Goal: Information Seeking & Learning: Learn about a topic

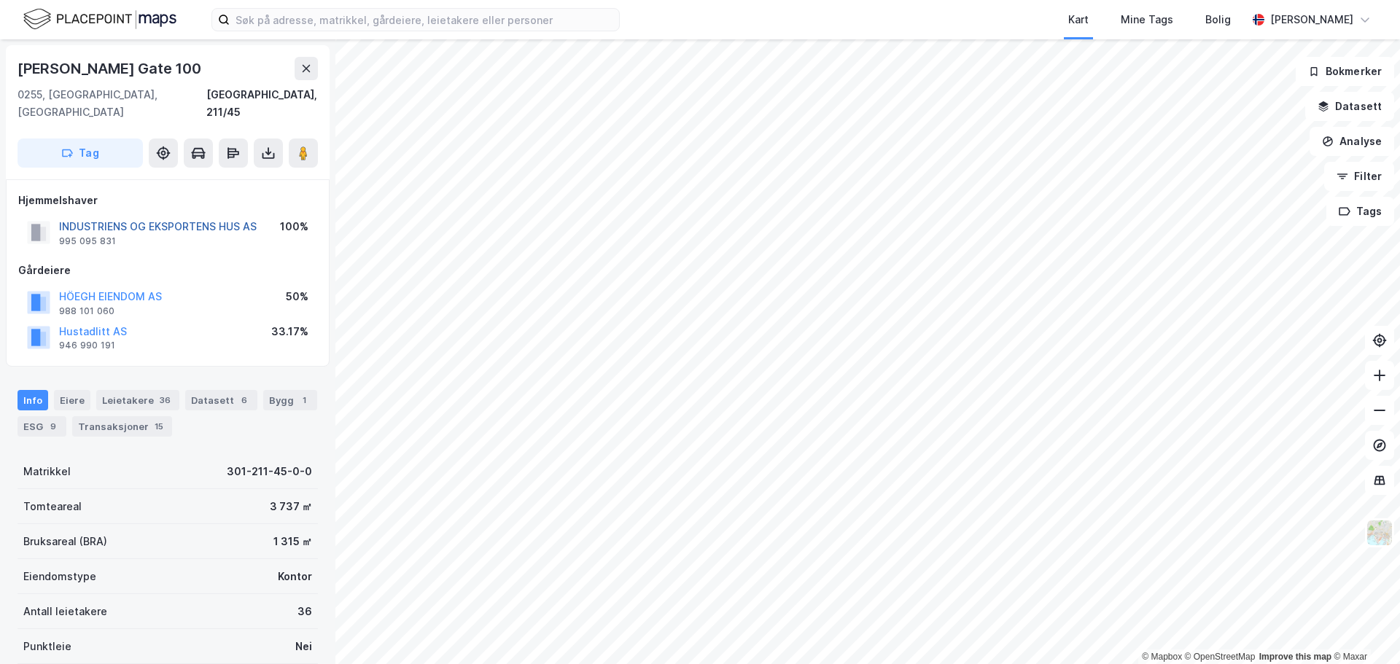
click at [0, 0] on button "INDUSTRIENS OG EKSPORTENS HUS AS" at bounding box center [0, 0] width 0 height 0
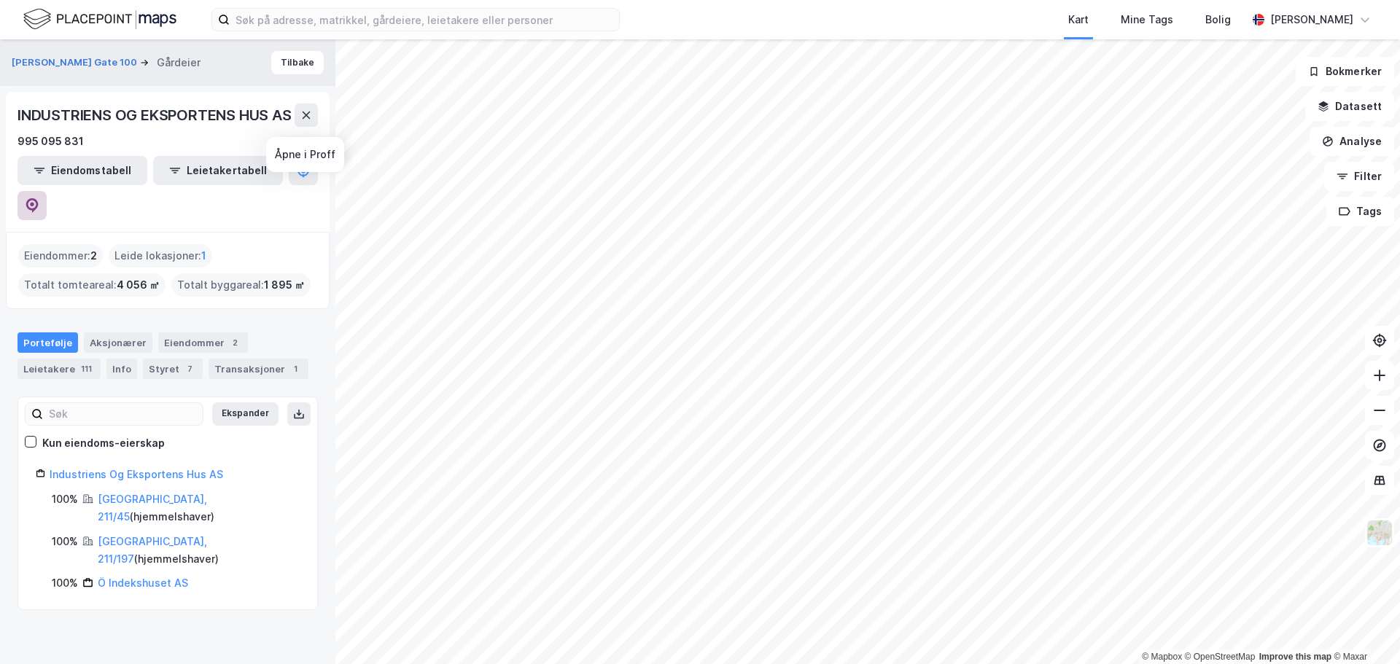
click at [47, 191] on button at bounding box center [32, 205] width 29 height 29
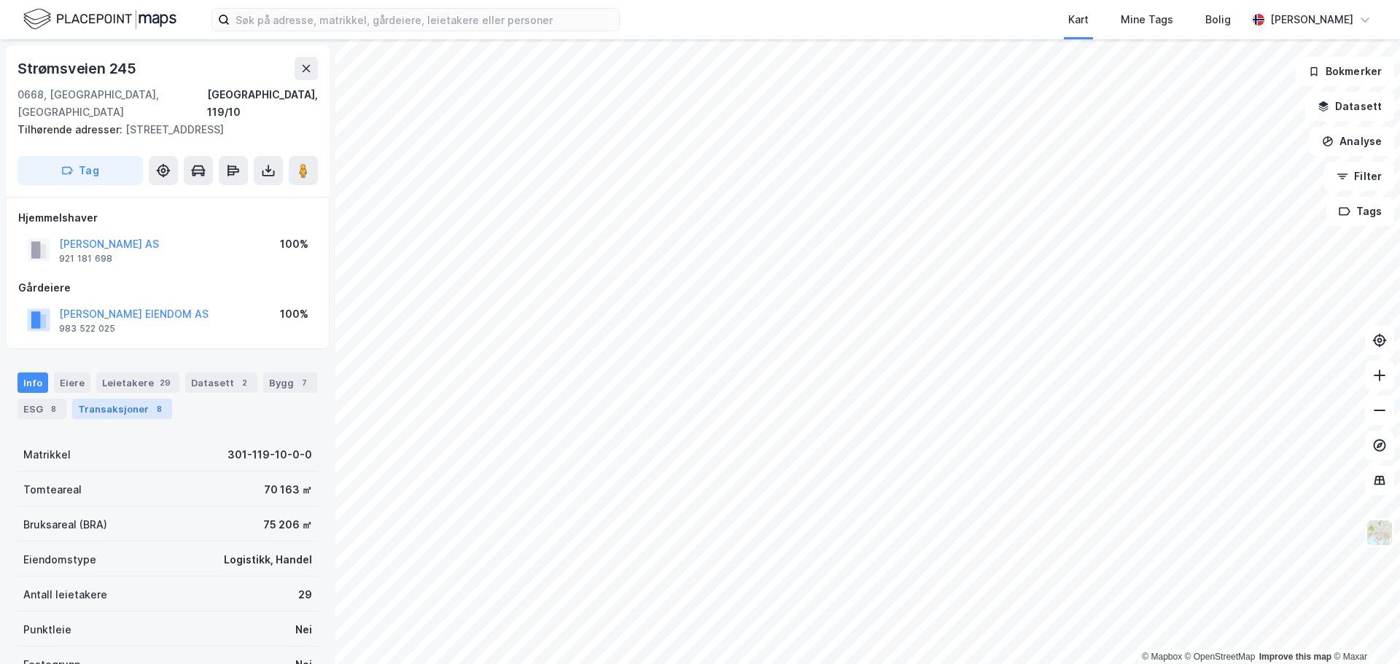
click at [113, 399] on div "Transaksjoner 8" at bounding box center [122, 409] width 100 height 20
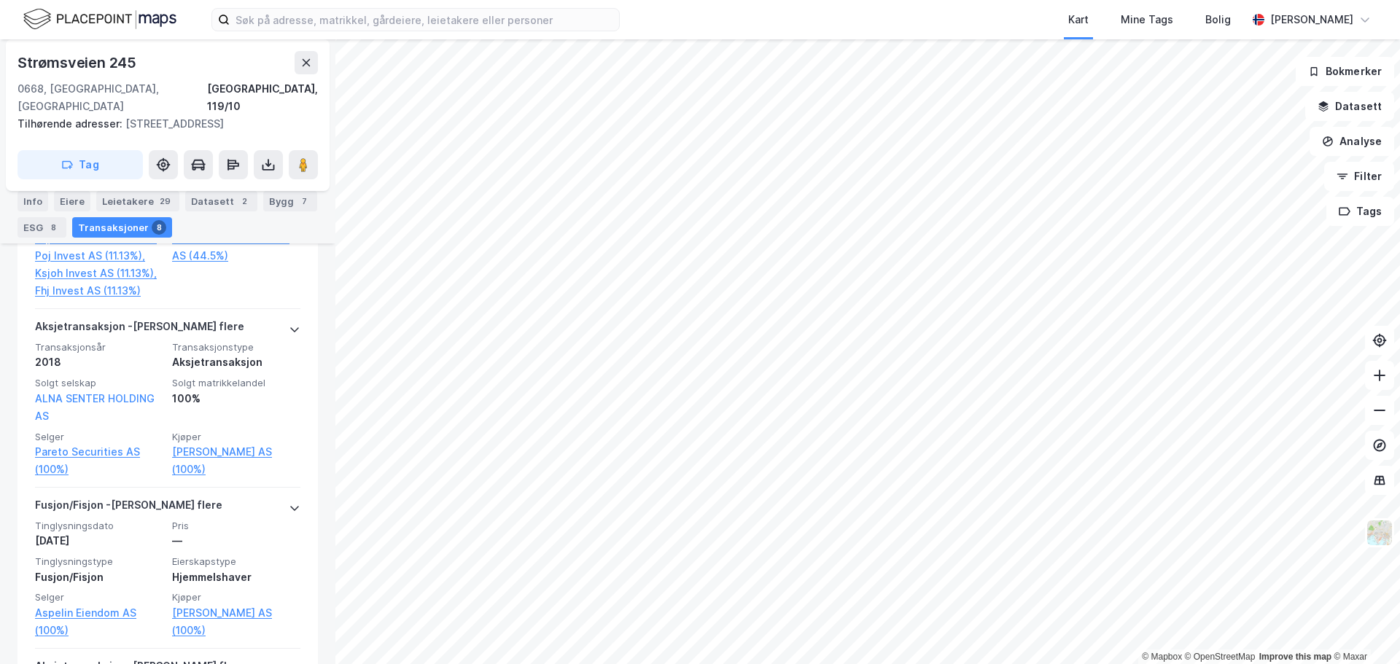
scroll to position [1195, 0]
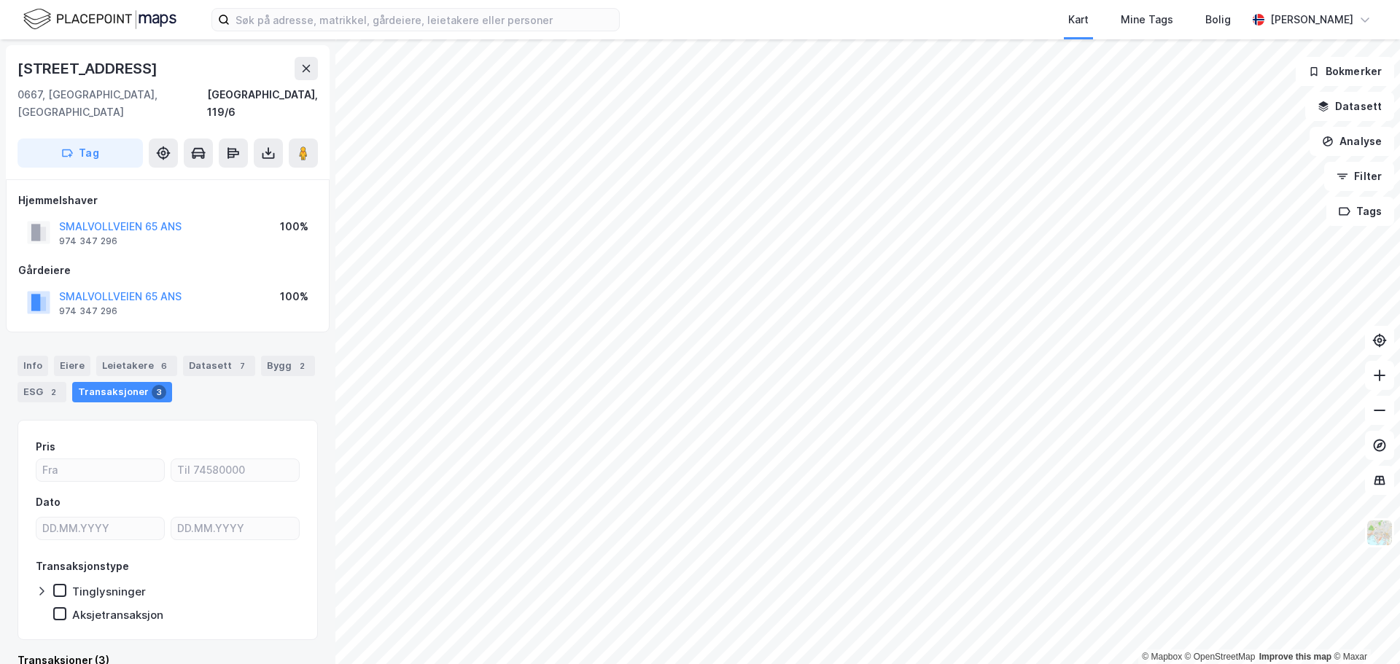
scroll to position [438, 0]
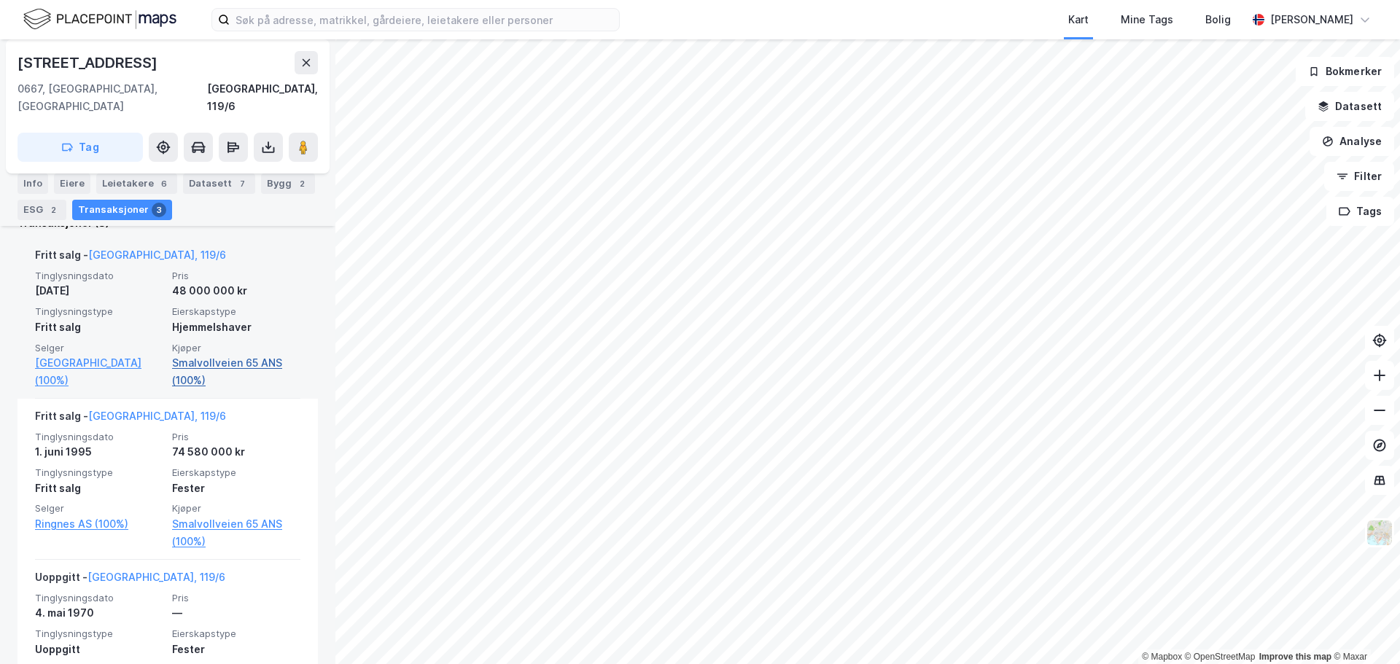
click at [225, 354] on link "Smalvollveien 65 ANS (100%)" at bounding box center [236, 371] width 128 height 35
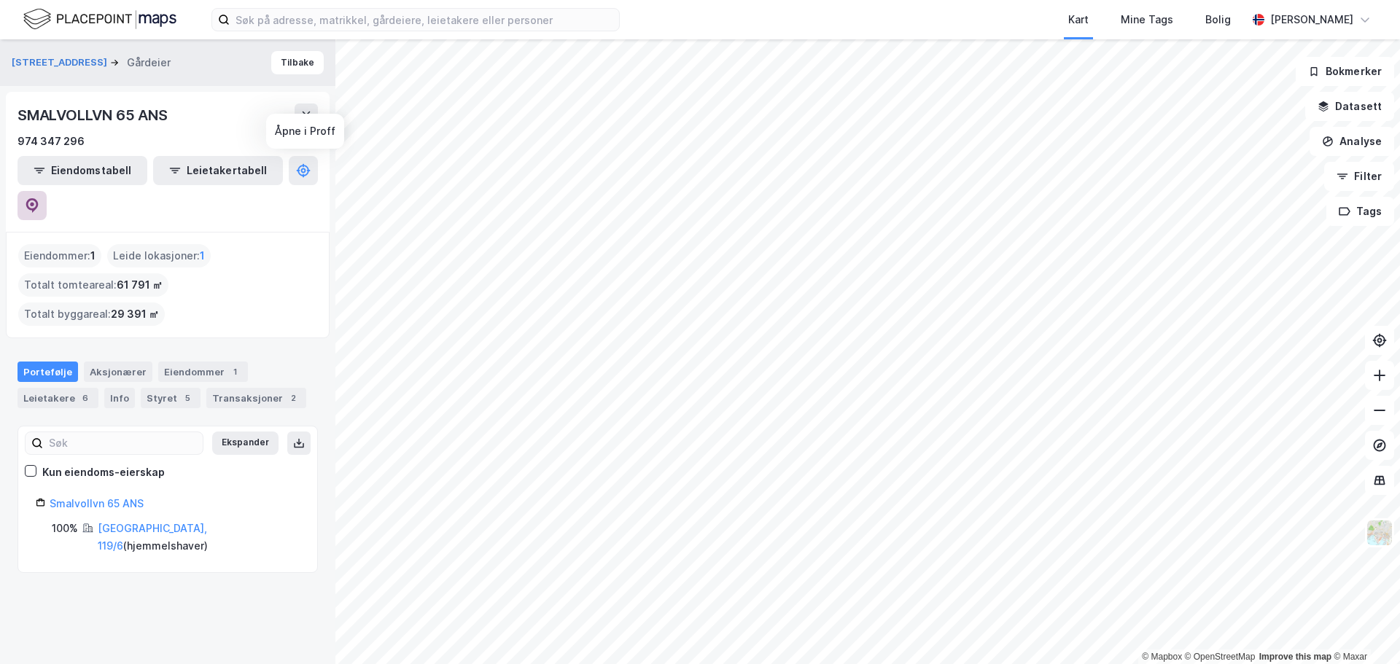
click at [39, 198] on icon at bounding box center [32, 205] width 15 height 15
drag, startPoint x: 133, startPoint y: 115, endPoint x: 0, endPoint y: 119, distance: 133.5
click at [0, 119] on div "Smalvollveien 65 Gårdeier Tilbake SMALVOLLVN 65 ANS 974 347 296 Eiendomstabell …" at bounding box center [168, 351] width 336 height 625
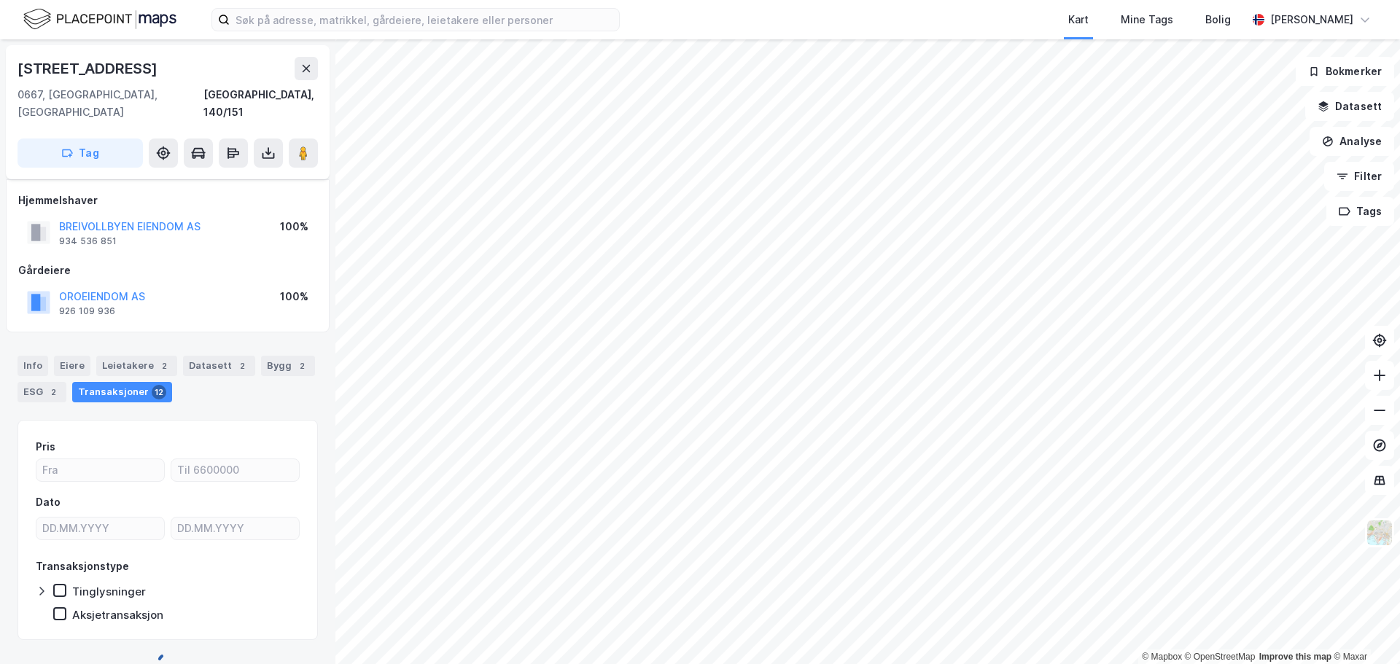
scroll to position [11, 0]
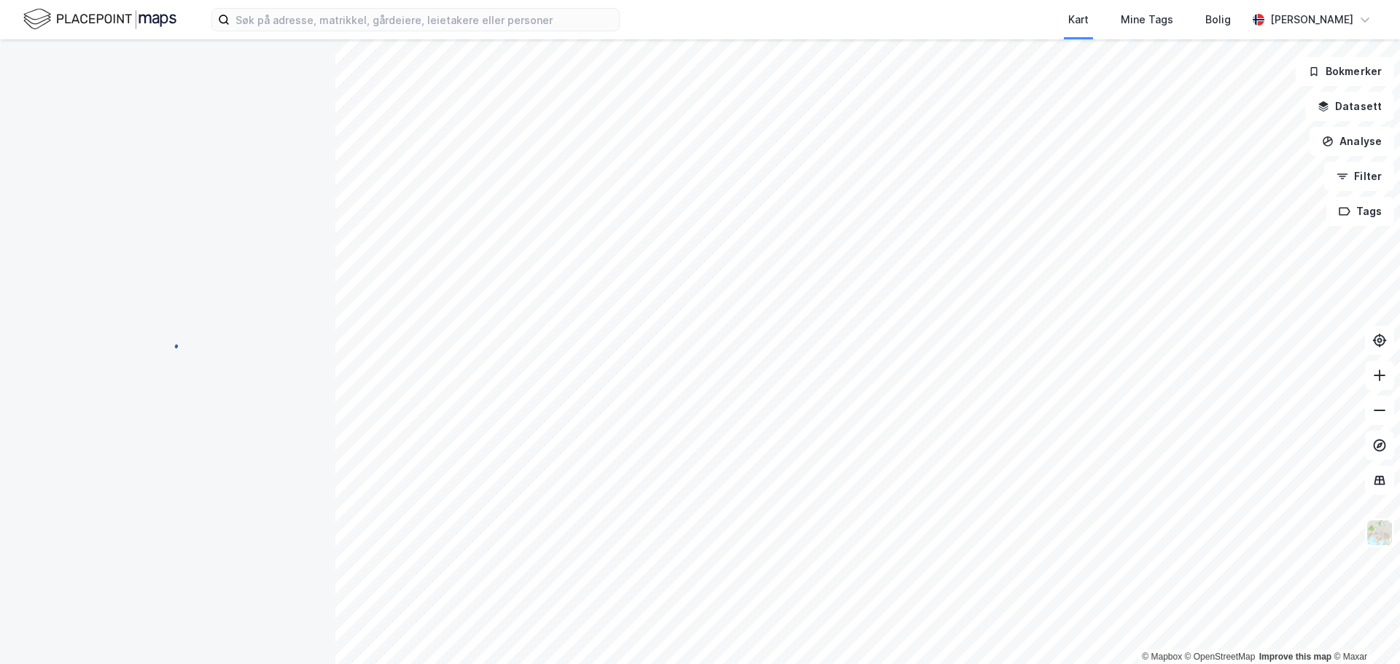
scroll to position [11, 0]
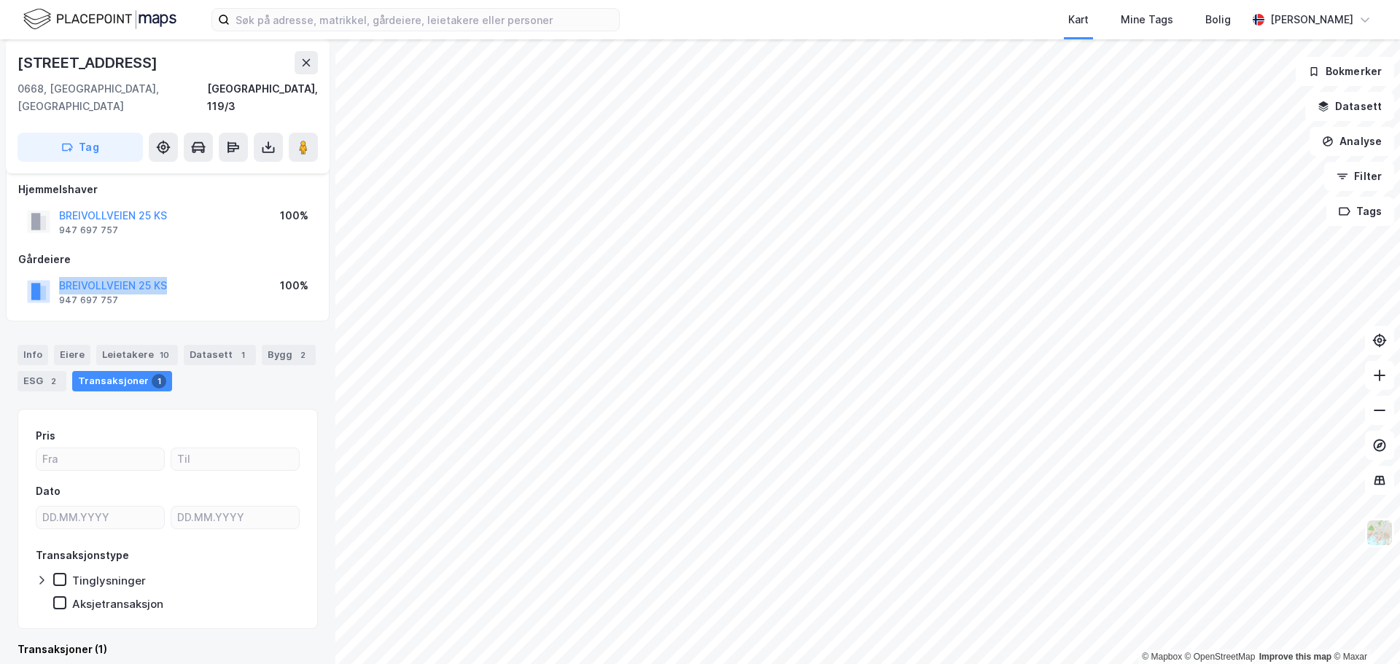
drag, startPoint x: 189, startPoint y: 274, endPoint x: 59, endPoint y: 274, distance: 129.8
click at [59, 274] on div "BREIVOLLVEIEN 25 KS 947 697 757 100%" at bounding box center [167, 291] width 299 height 35
click at [836, 664] on html "Kart Mine Tags Bolig Morten Slette © Mapbox © OpenStreetMap Improve this map © …" at bounding box center [700, 332] width 1400 height 664
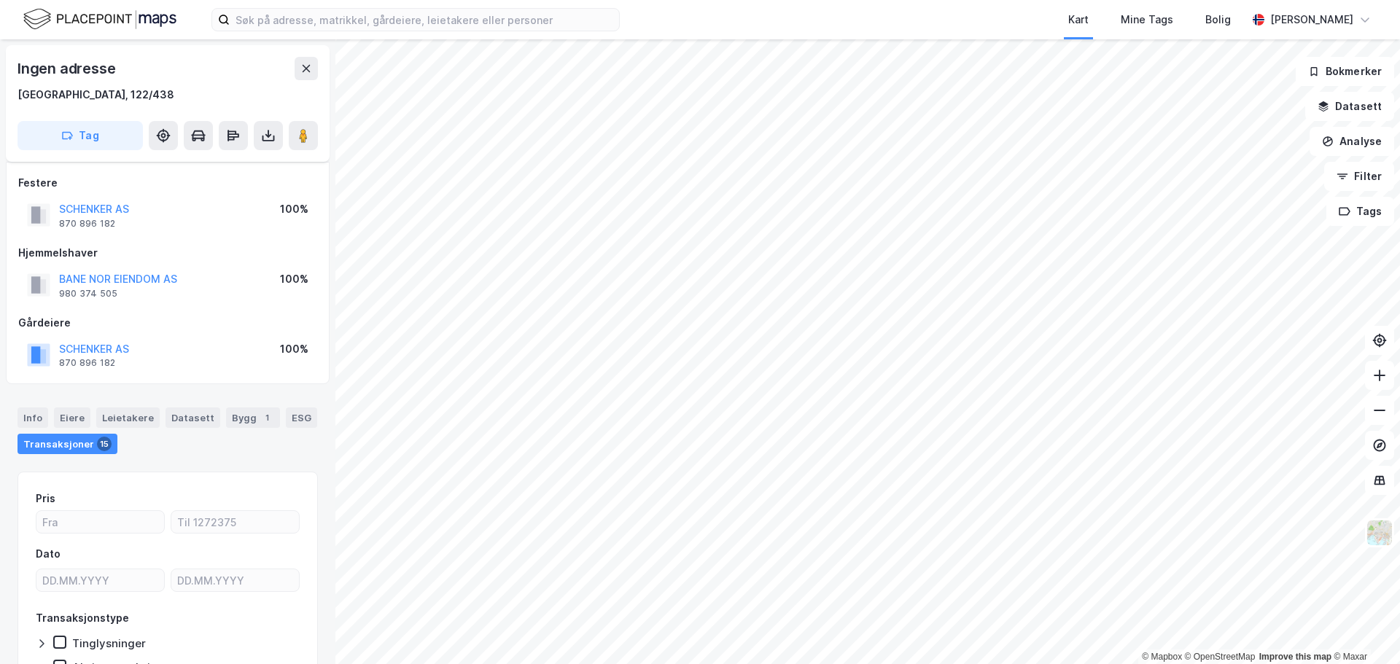
scroll to position [11, 0]
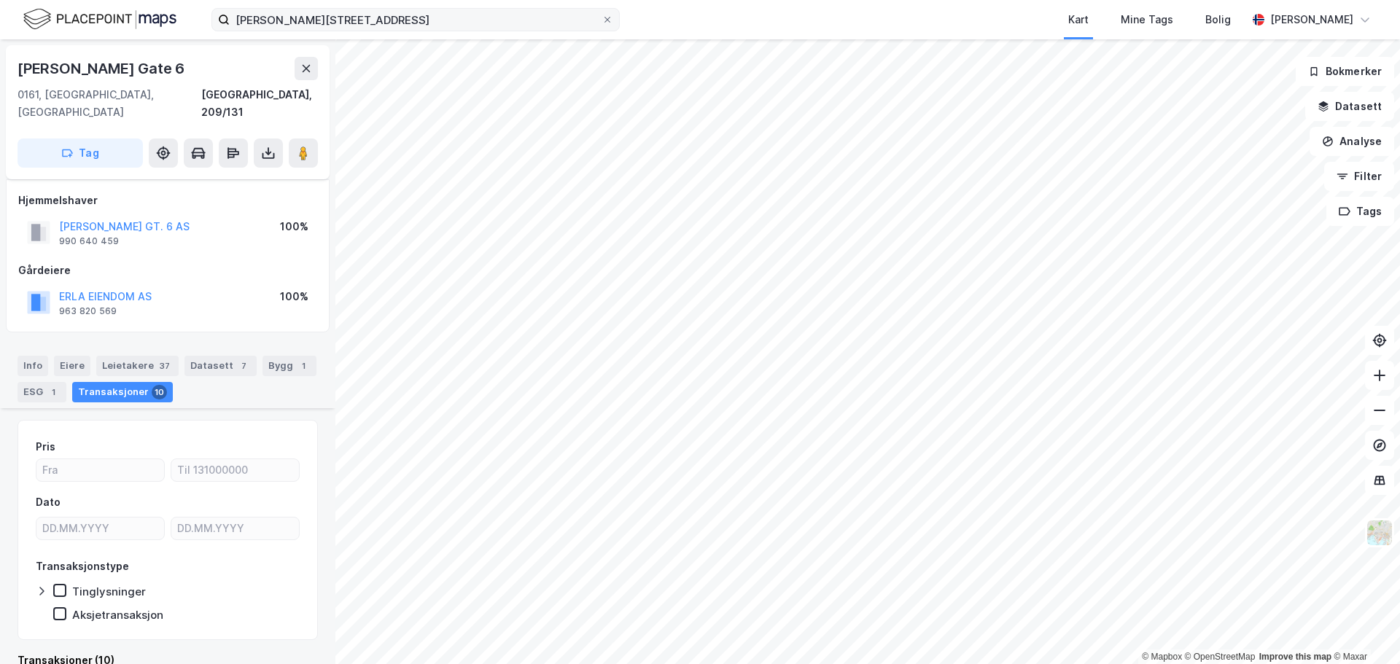
scroll to position [813, 0]
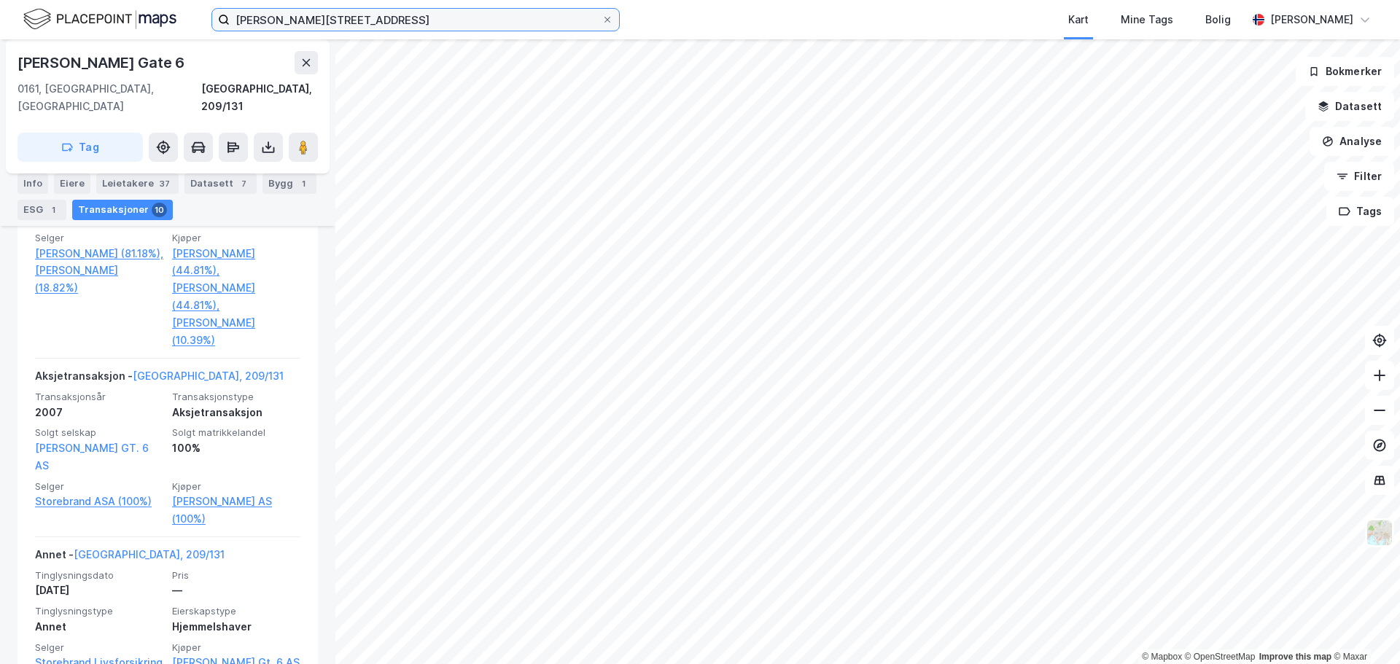
click at [295, 18] on input "[PERSON_NAME][STREET_ADDRESS]" at bounding box center [416, 20] width 372 height 22
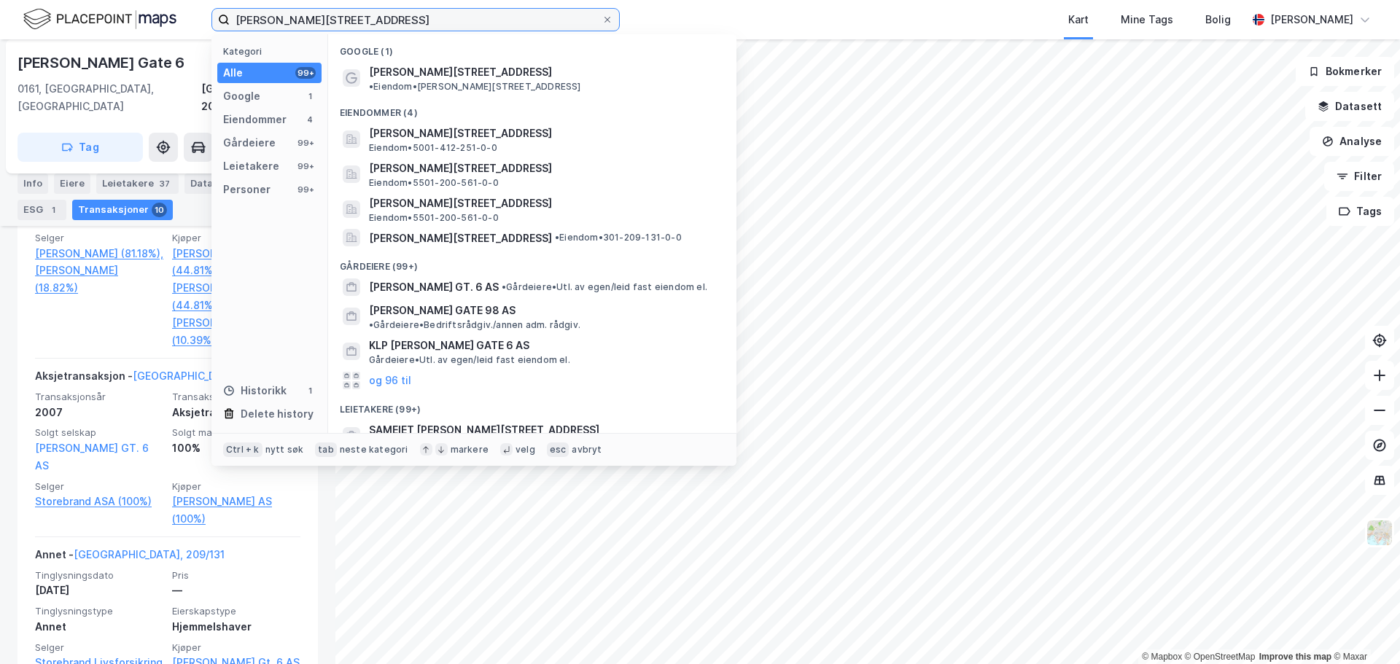
click at [295, 18] on input "[PERSON_NAME][STREET_ADDRESS]" at bounding box center [416, 20] width 372 height 22
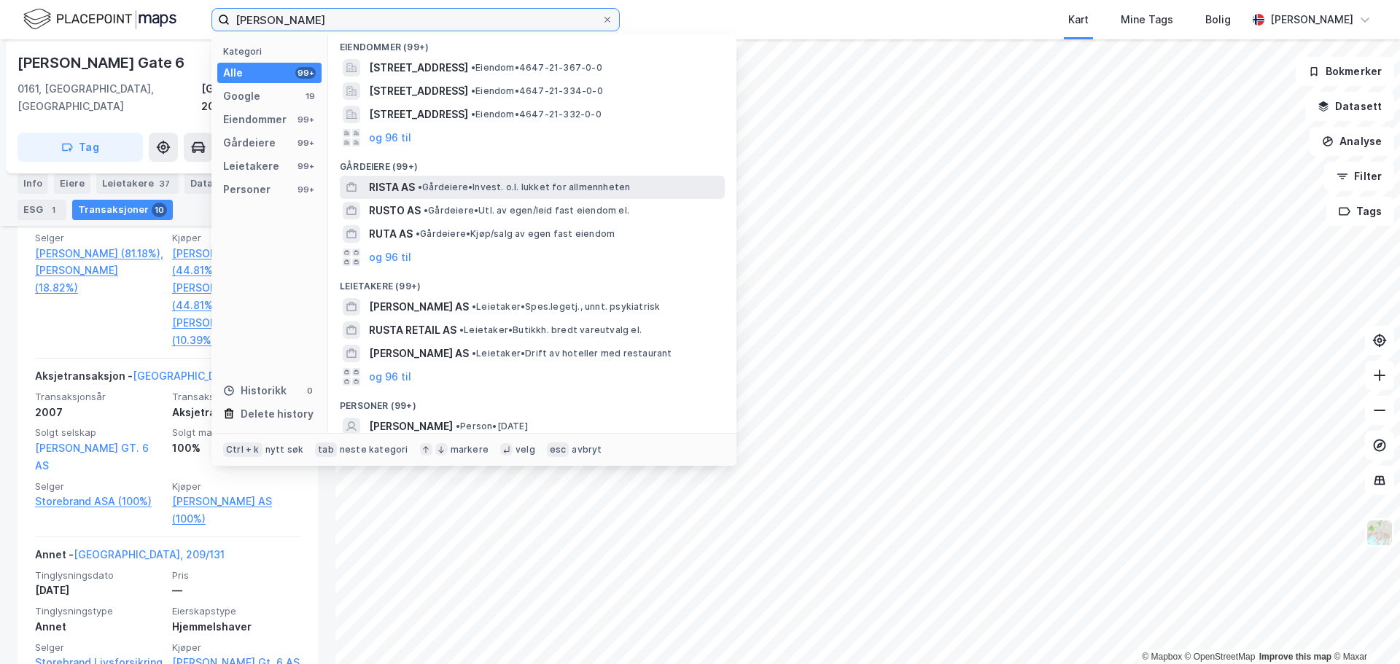
scroll to position [146, 0]
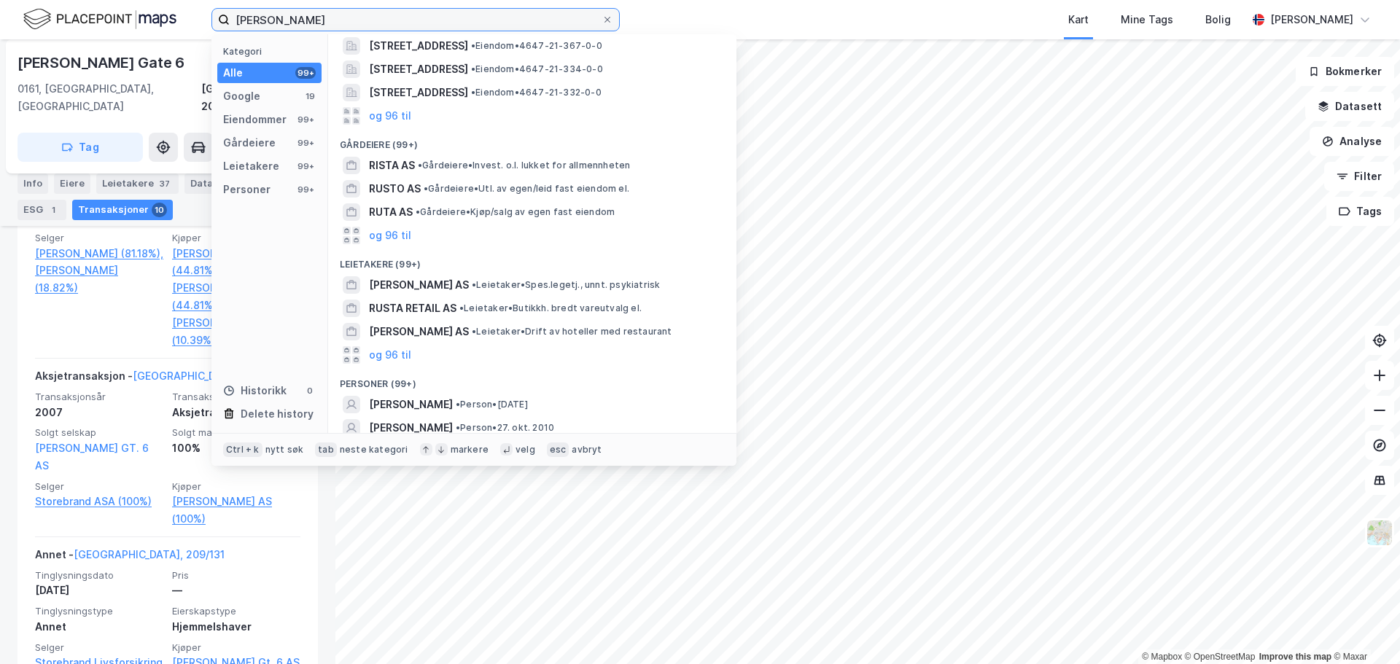
click at [316, 13] on input "dag rusta" at bounding box center [416, 20] width 372 height 22
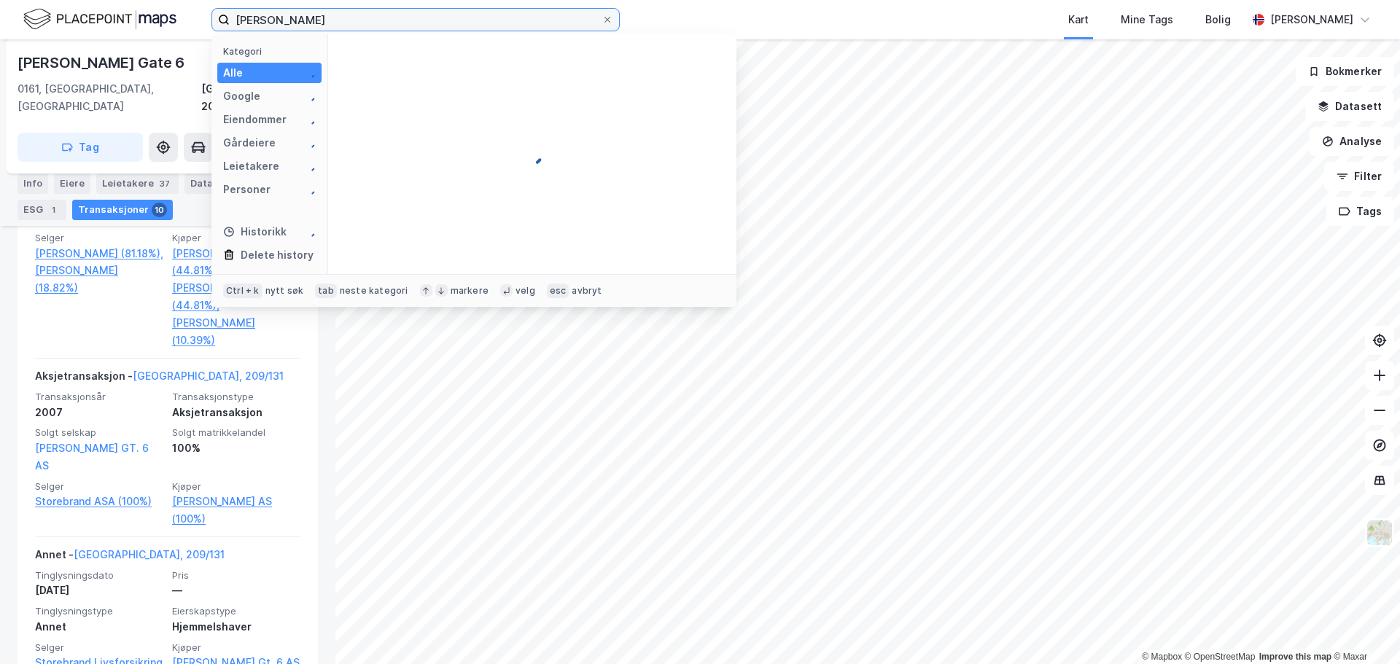
scroll to position [0, 0]
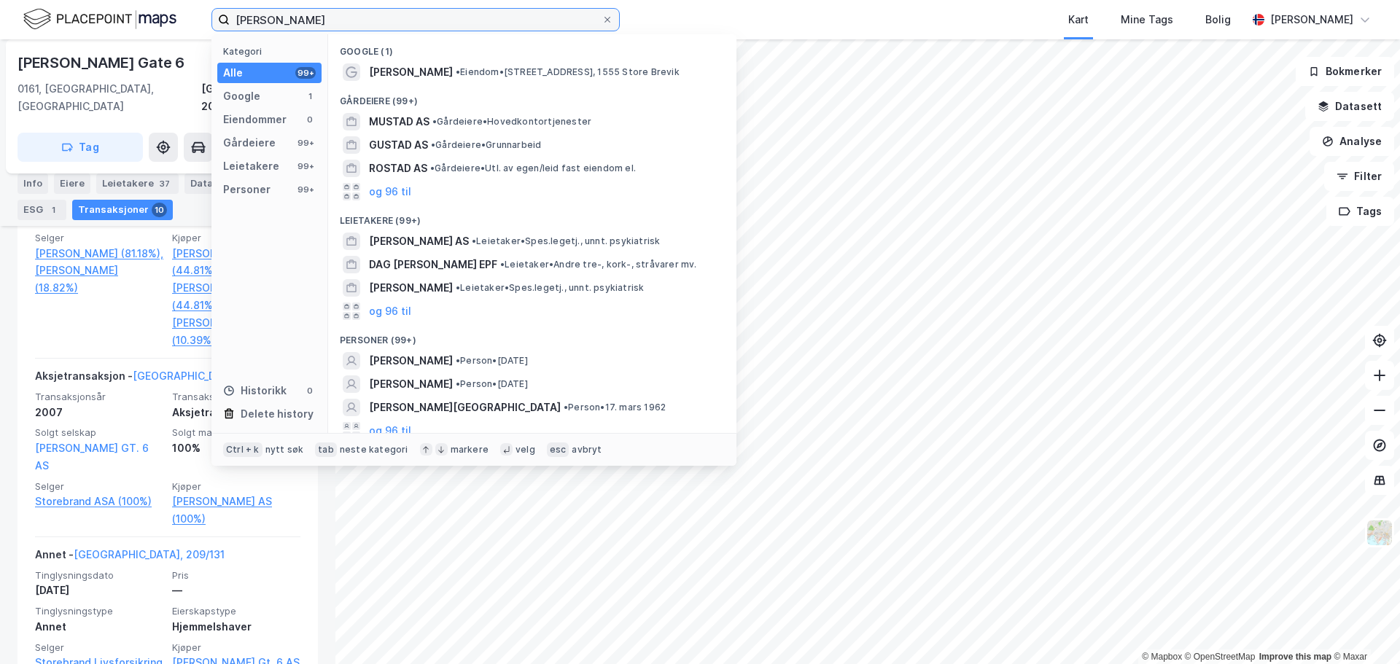
type input "dag rustad"
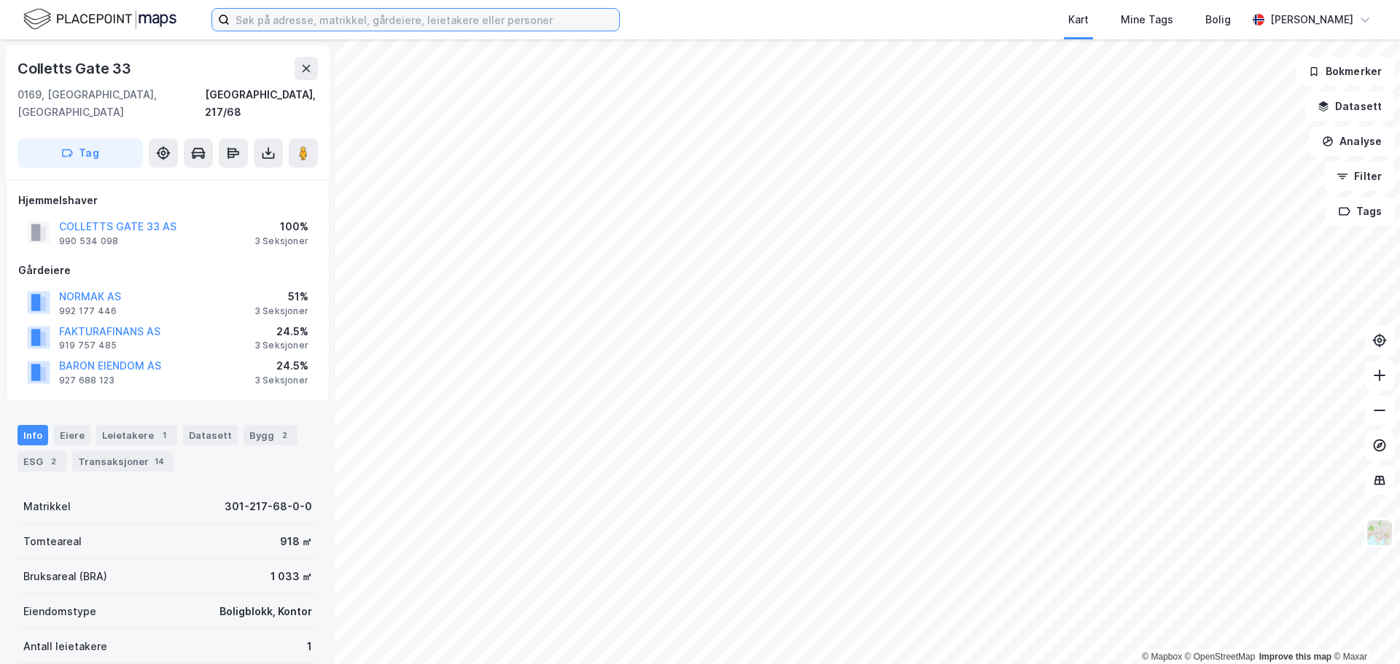
click at [279, 23] on input at bounding box center [424, 20] width 389 height 22
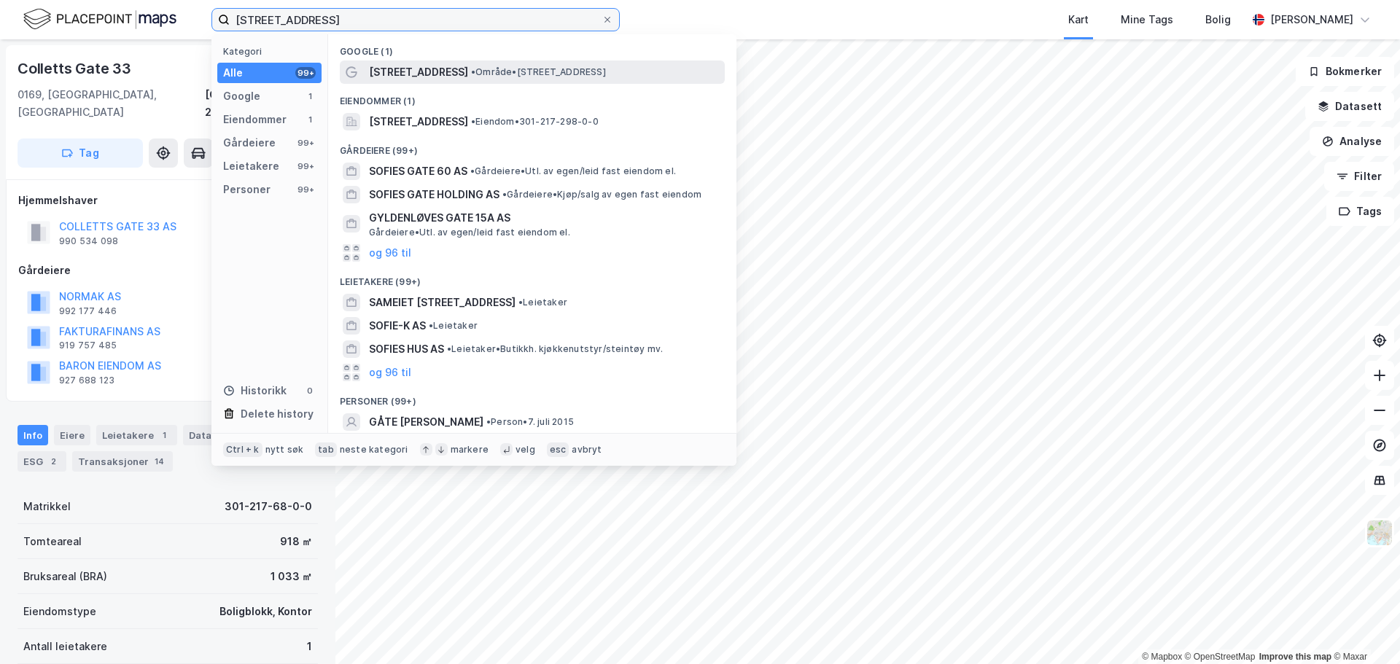
type input "[STREET_ADDRESS]"
click at [400, 74] on span "[STREET_ADDRESS]" at bounding box center [418, 72] width 99 height 18
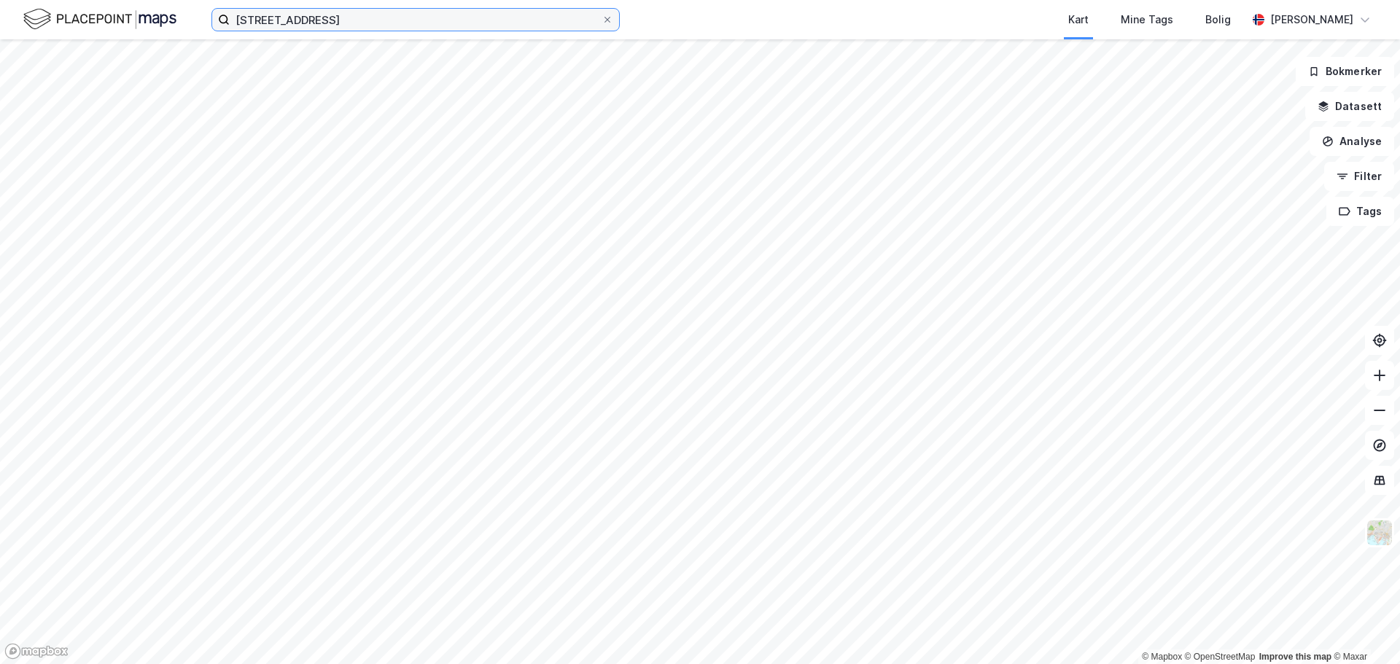
click at [334, 17] on input "[STREET_ADDRESS]" at bounding box center [416, 20] width 372 height 22
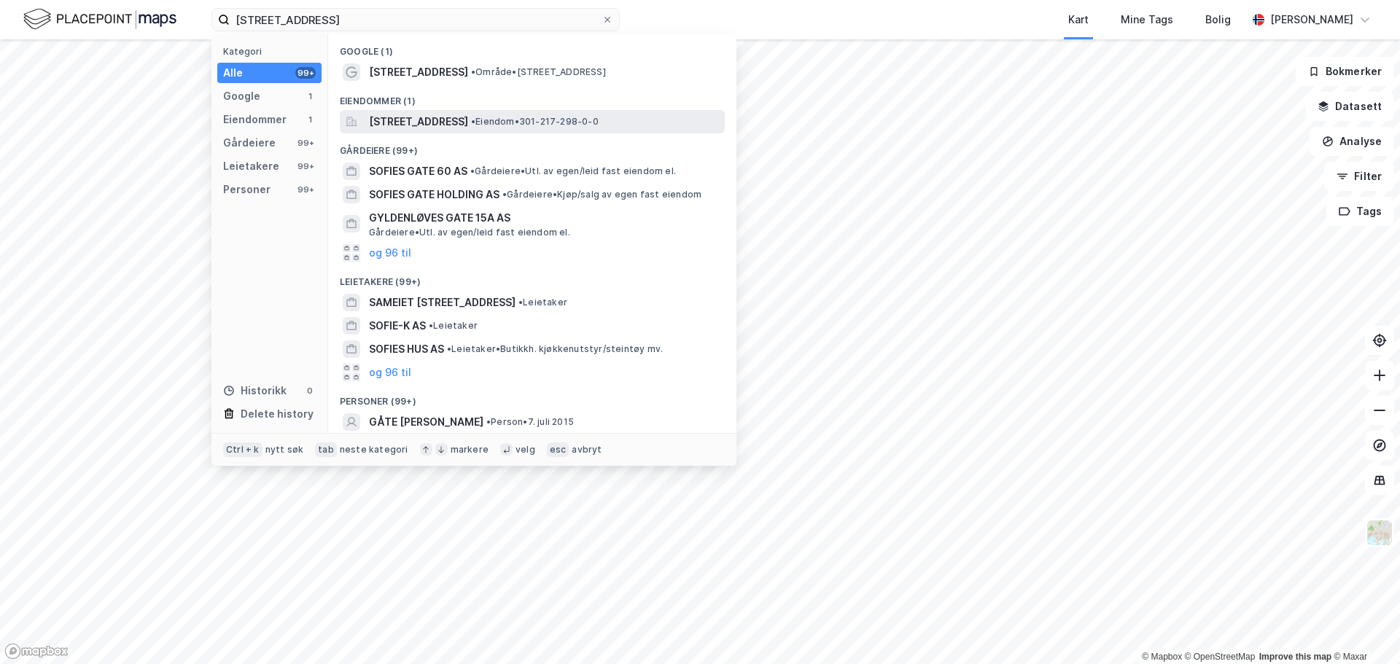
click at [468, 117] on span "[STREET_ADDRESS]" at bounding box center [418, 122] width 99 height 18
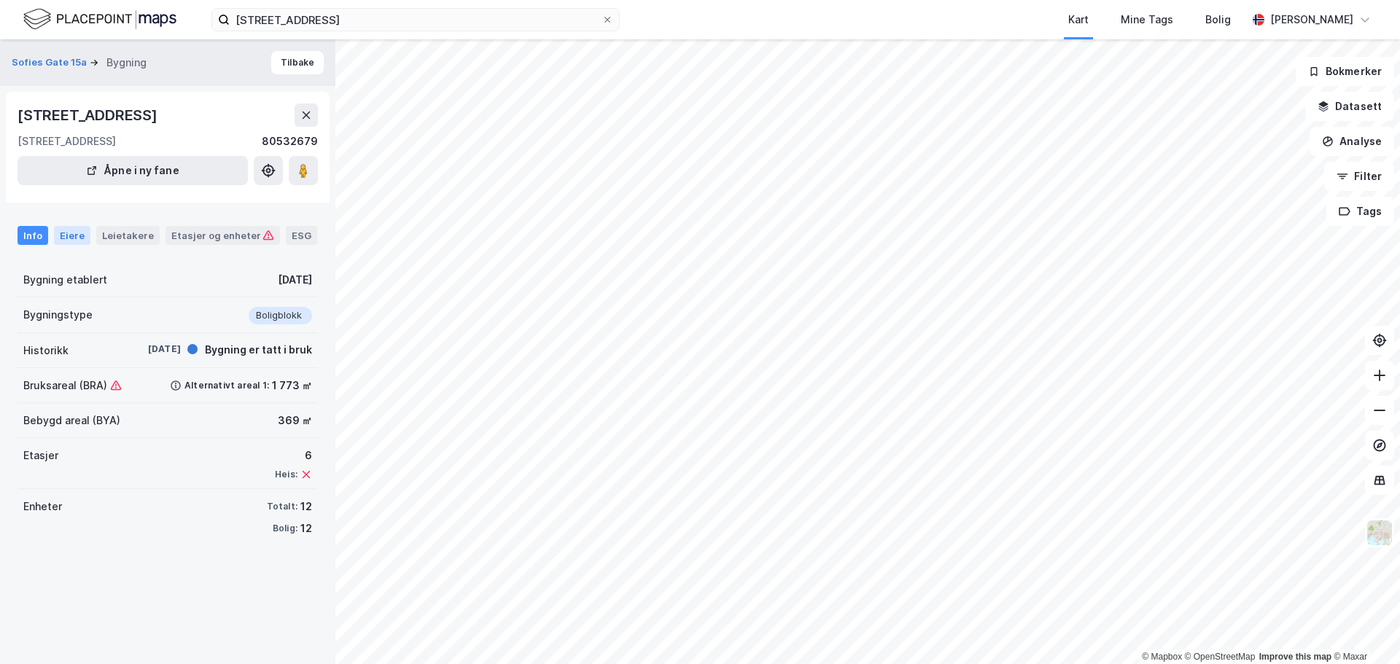
click at [66, 238] on div "Eiere" at bounding box center [72, 235] width 36 height 19
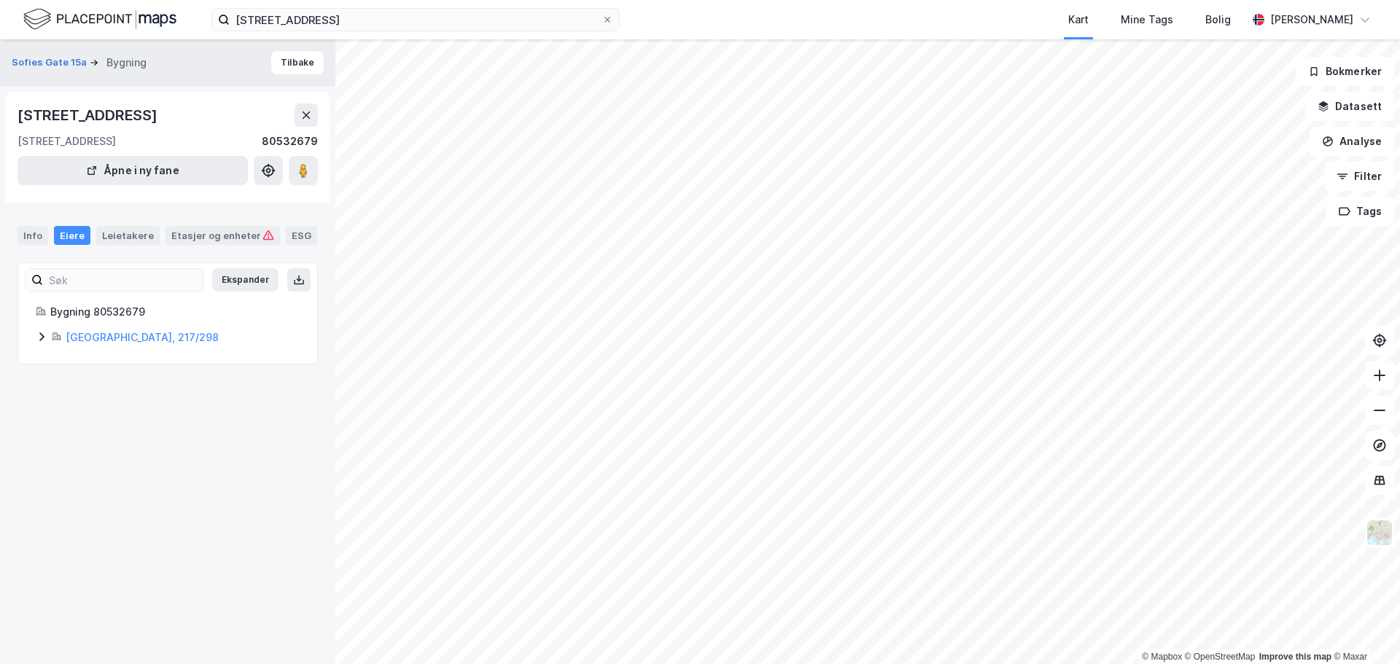
click at [38, 336] on icon at bounding box center [42, 337] width 12 height 12
